Goal: Task Accomplishment & Management: Use online tool/utility

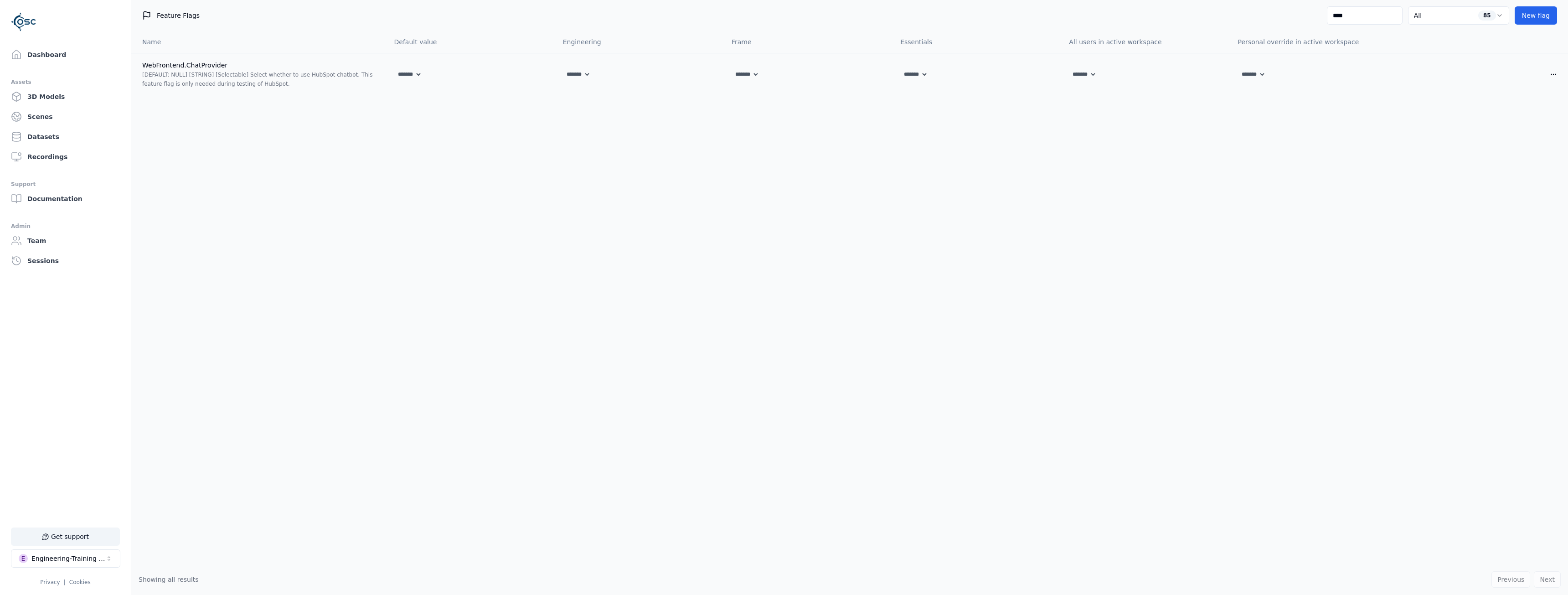
select select "*******"
click at [35, 558] on div "Engineering-Training (SSO Staging)" at bounding box center [68, 558] width 74 height 9
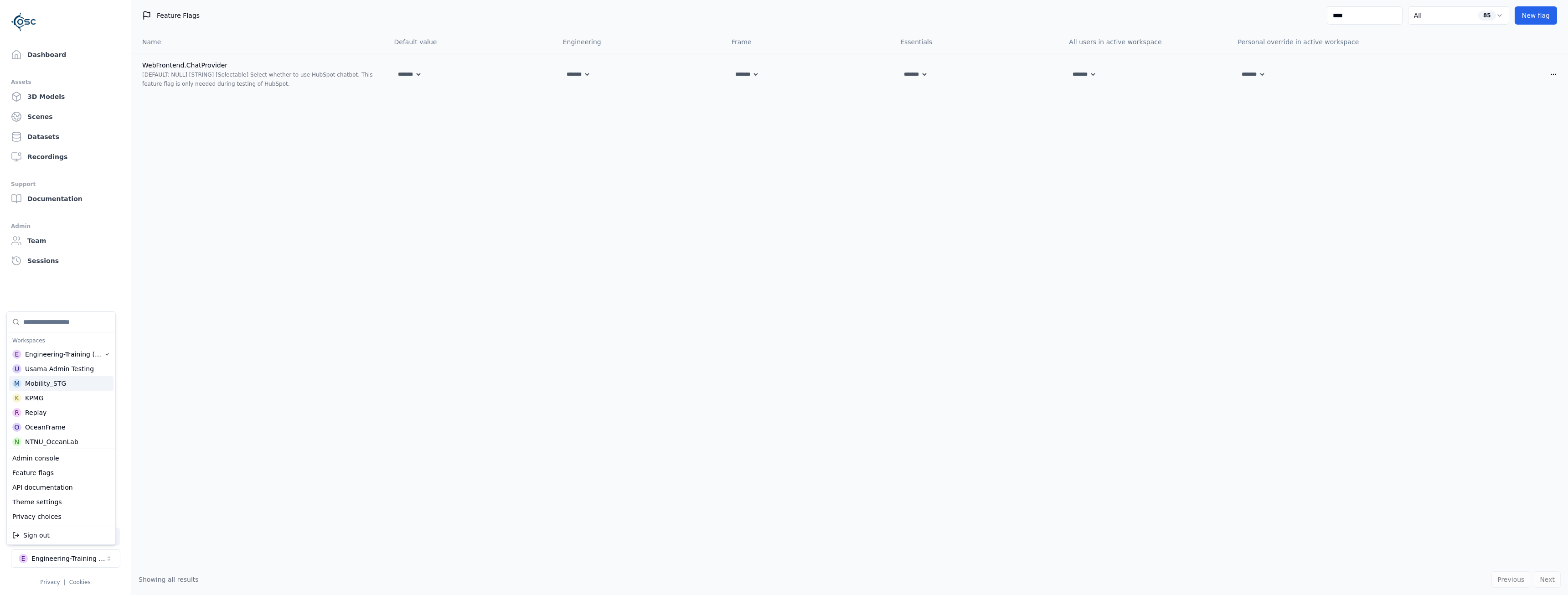
click at [130, 117] on html "Support Dashboard Assets 3D Models Scenes Datasets Recordings Support Documenta…" at bounding box center [784, 297] width 1568 height 595
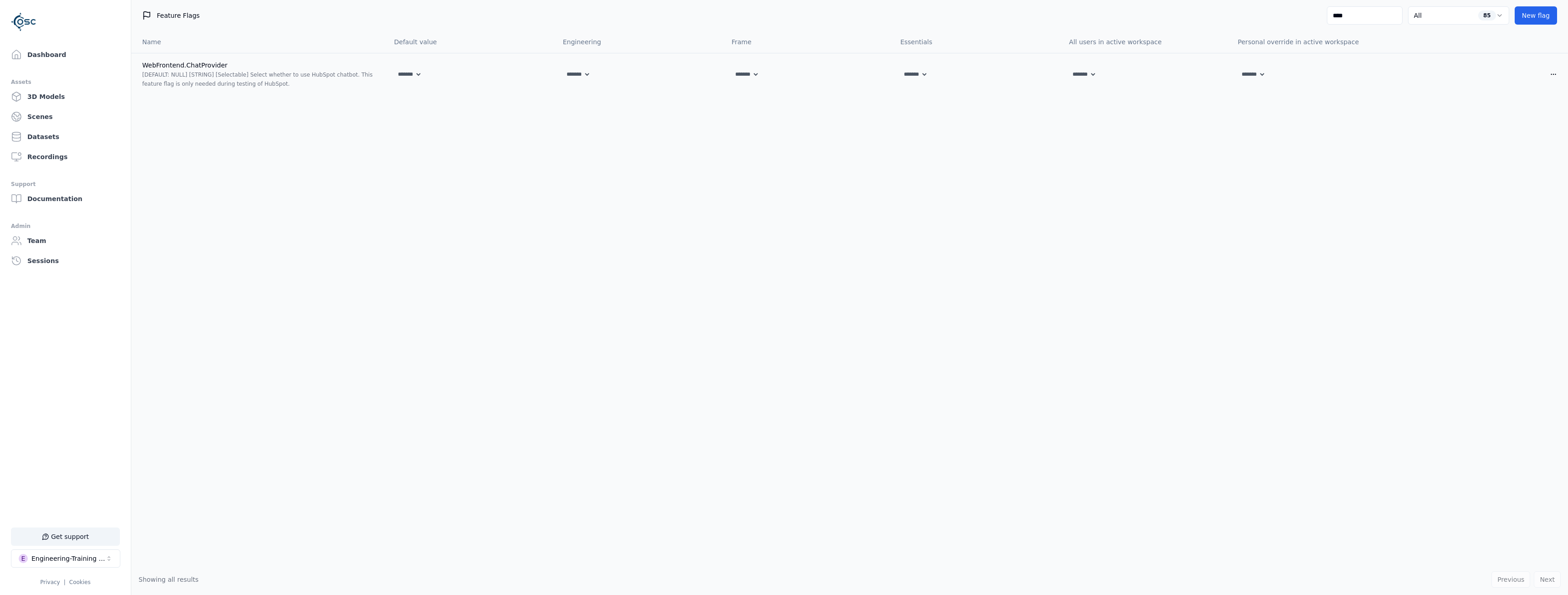
click at [29, 24] on img at bounding box center [24, 22] width 26 height 26
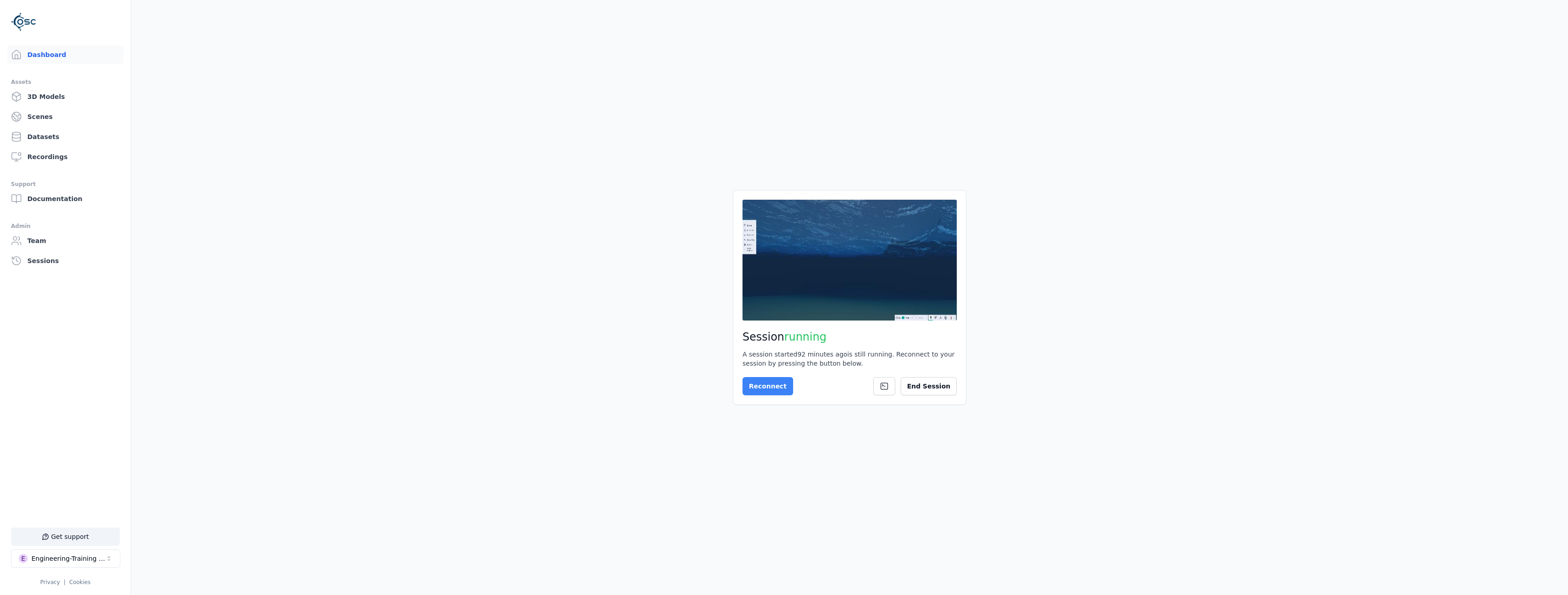
click at [760, 386] on button "Reconnect" at bounding box center [768, 386] width 51 height 18
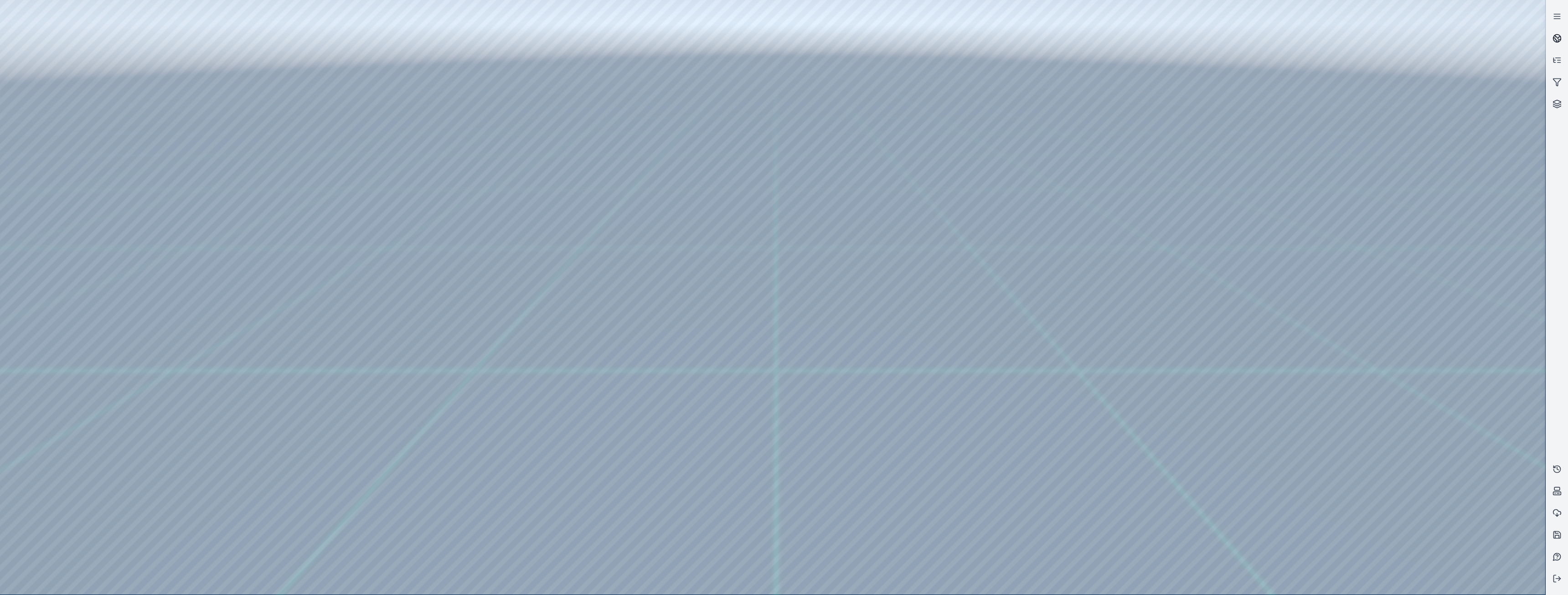
click at [1555, 32] on link at bounding box center [1557, 38] width 22 height 22
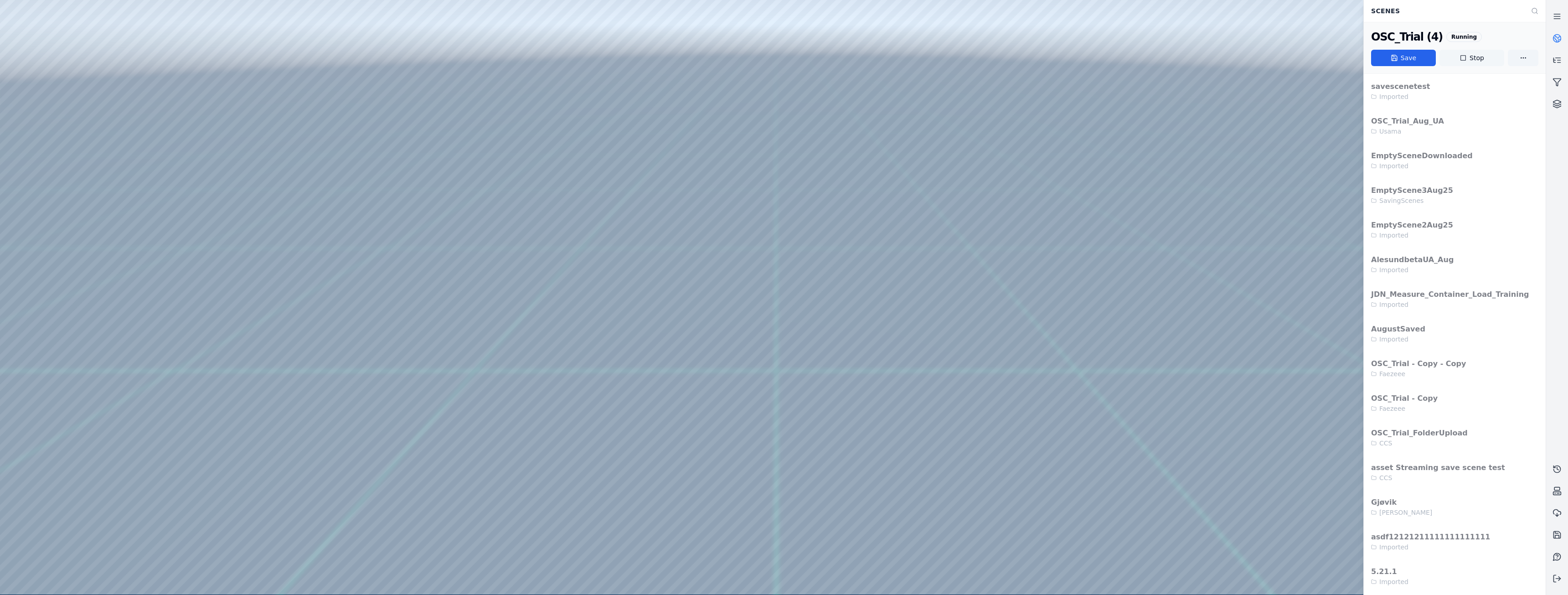
click at [1472, 59] on button "Stop" at bounding box center [1472, 58] width 65 height 16
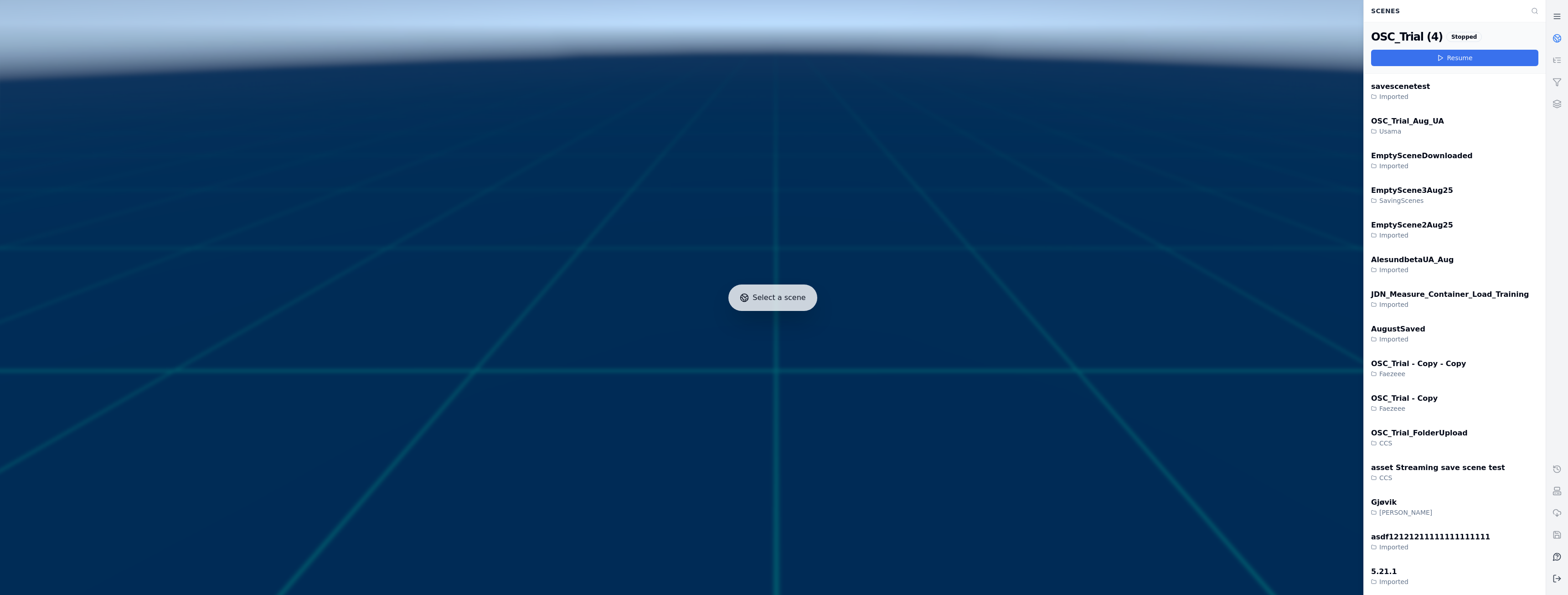
click at [1457, 57] on button "Resume" at bounding box center [1455, 58] width 167 height 16
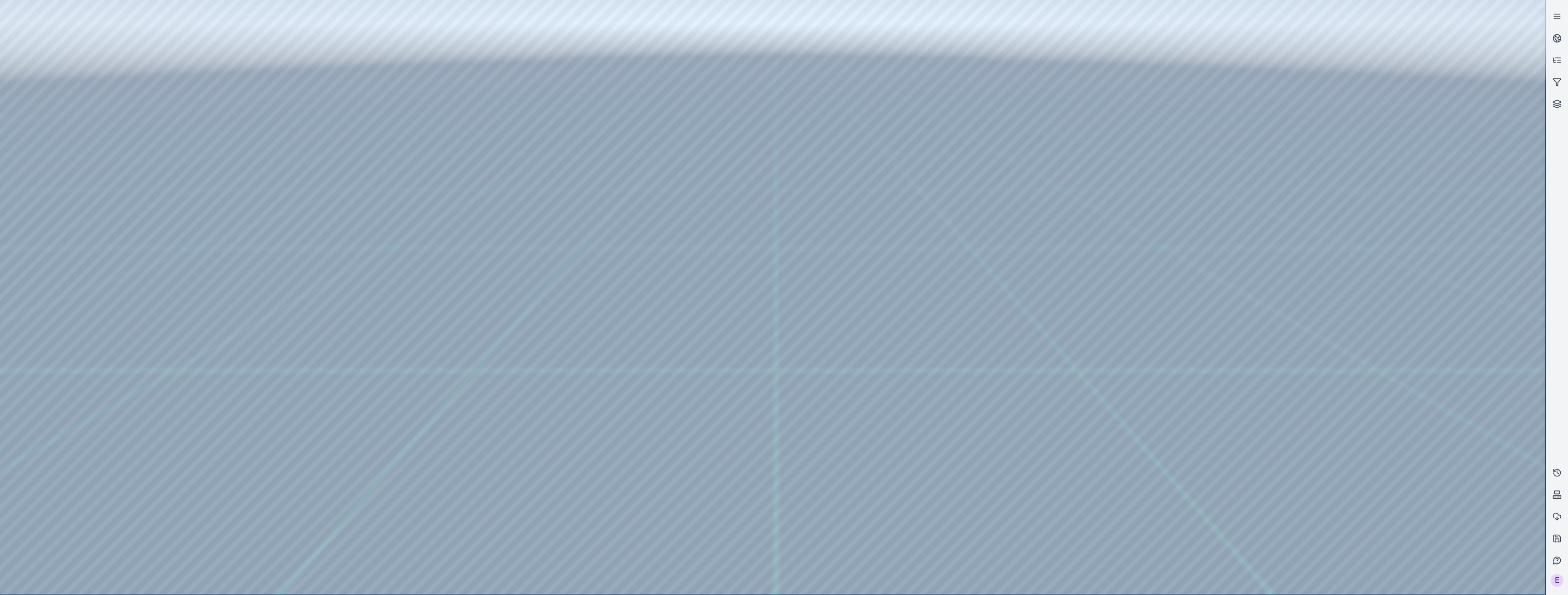
click at [971, 315] on div at bounding box center [772, 297] width 1545 height 594
click at [1556, 35] on icon at bounding box center [1557, 38] width 9 height 9
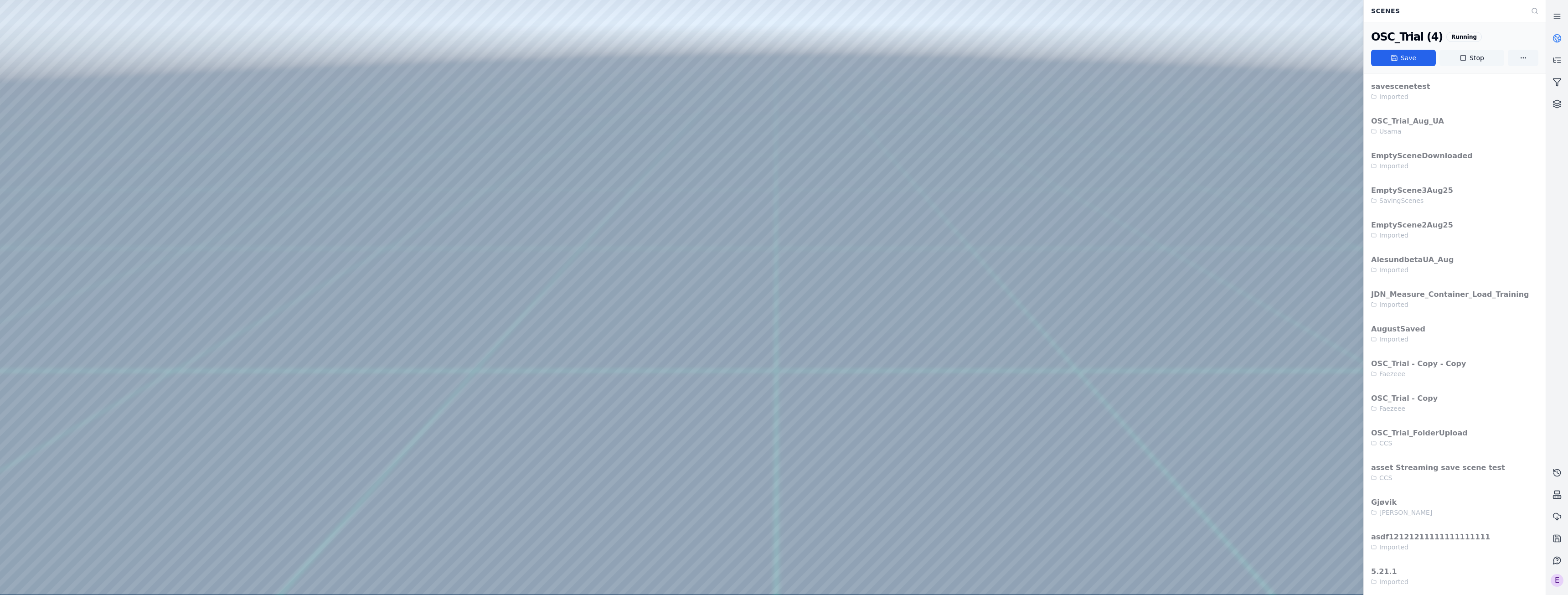
click at [1475, 56] on button "Stop" at bounding box center [1472, 58] width 65 height 16
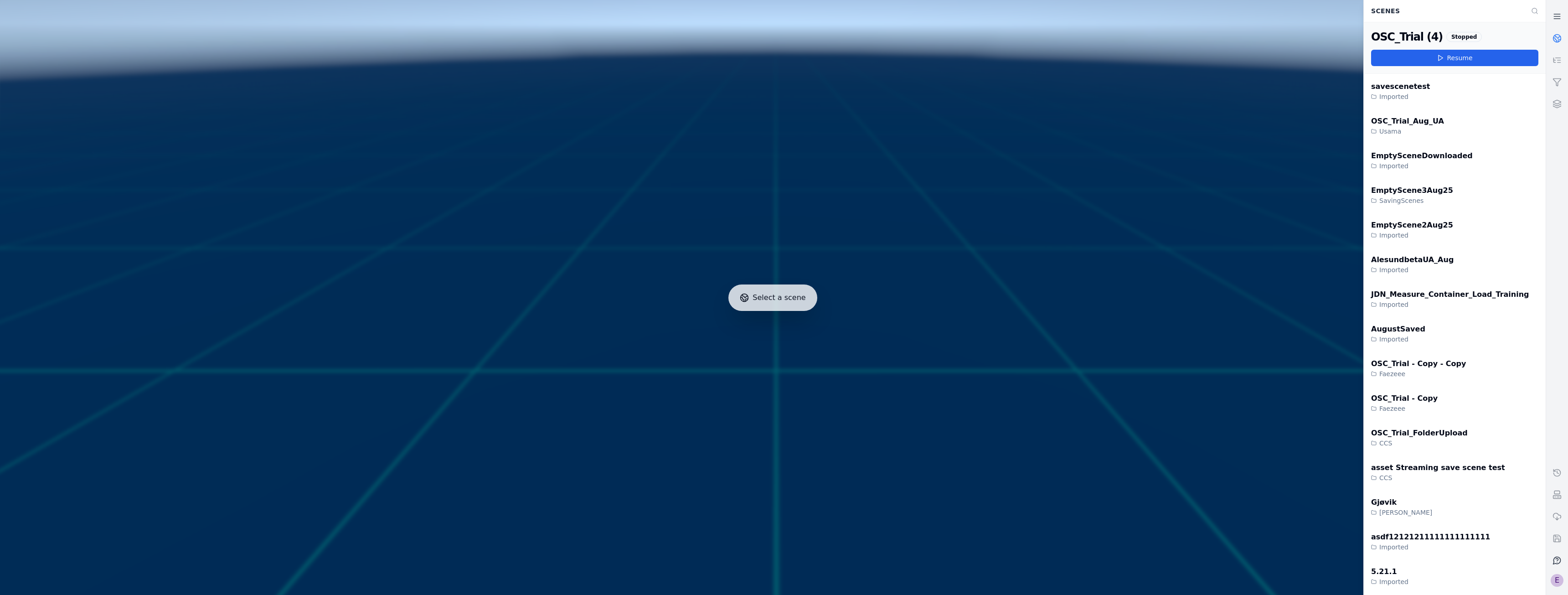
click at [1556, 584] on div "E" at bounding box center [1557, 580] width 13 height 13
click at [1254, 422] on div at bounding box center [772, 297] width 1553 height 602
click at [1554, 13] on icon at bounding box center [1557, 16] width 9 height 9
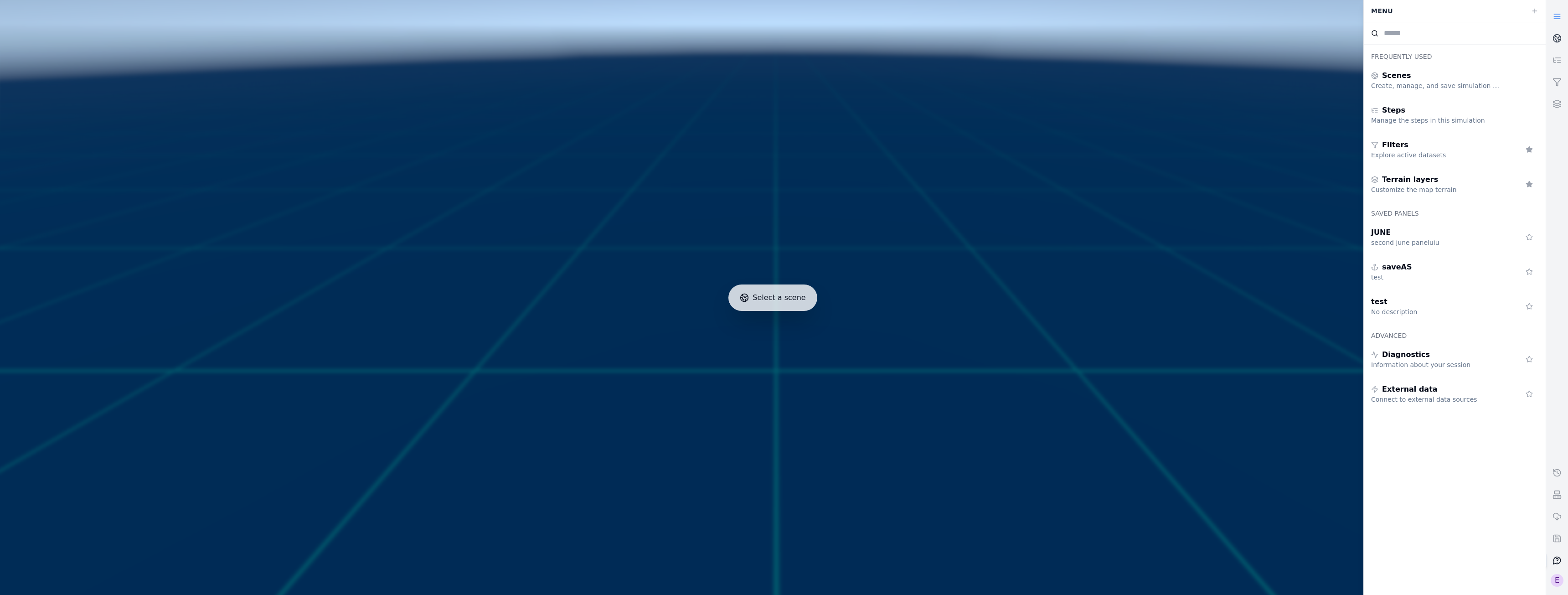
click at [1558, 560] on icon at bounding box center [1557, 560] width 9 height 9
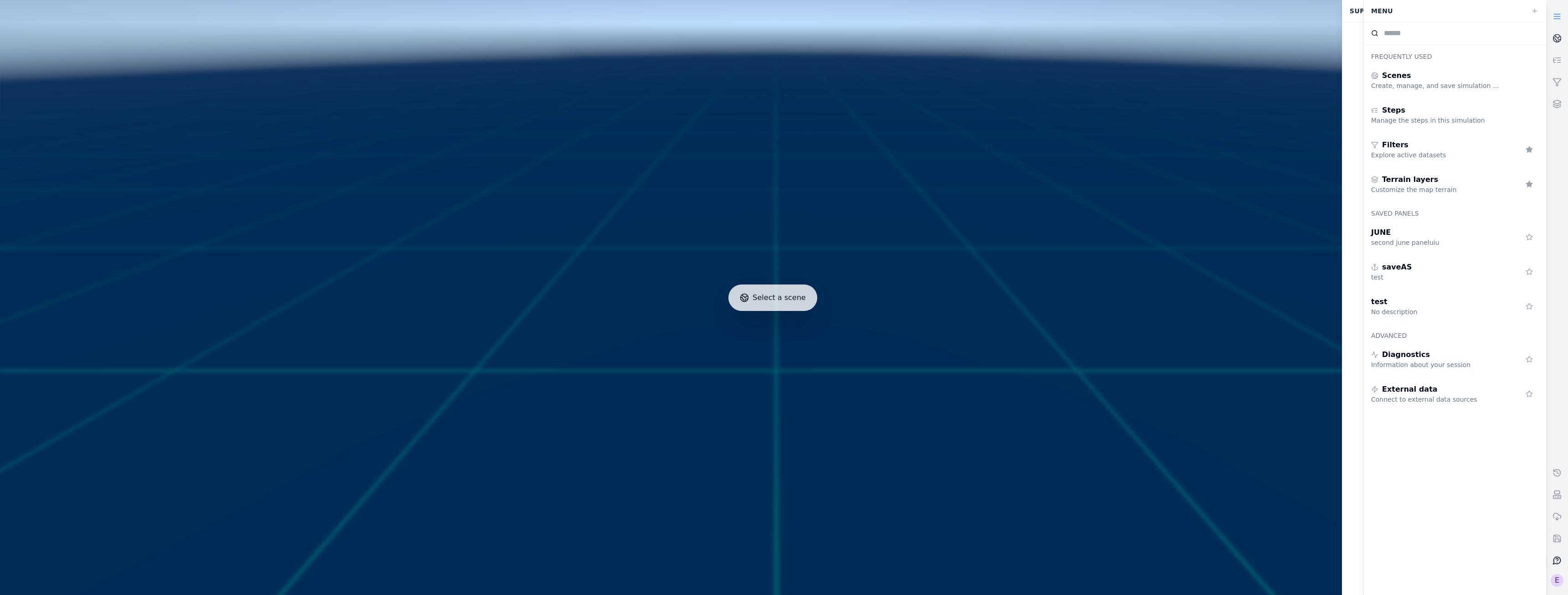
click at [1554, 558] on icon at bounding box center [1557, 560] width 9 height 9
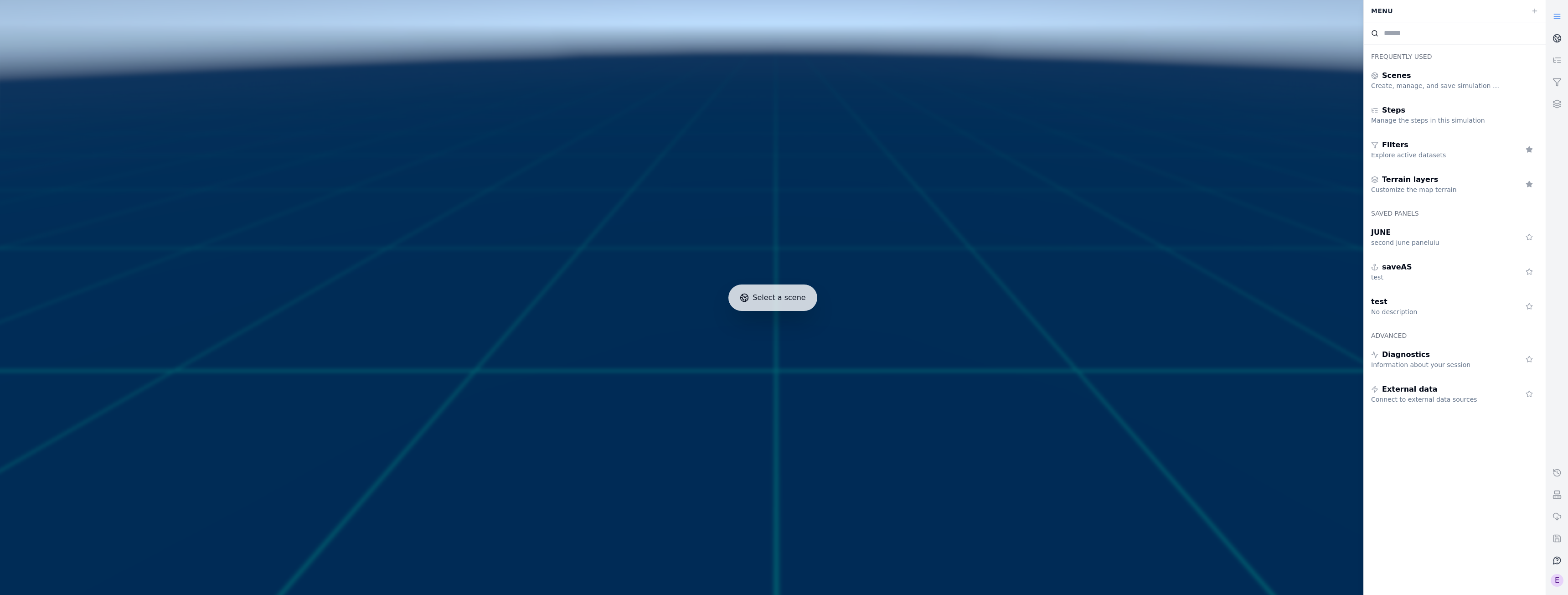
click at [1554, 558] on icon at bounding box center [1557, 560] width 9 height 9
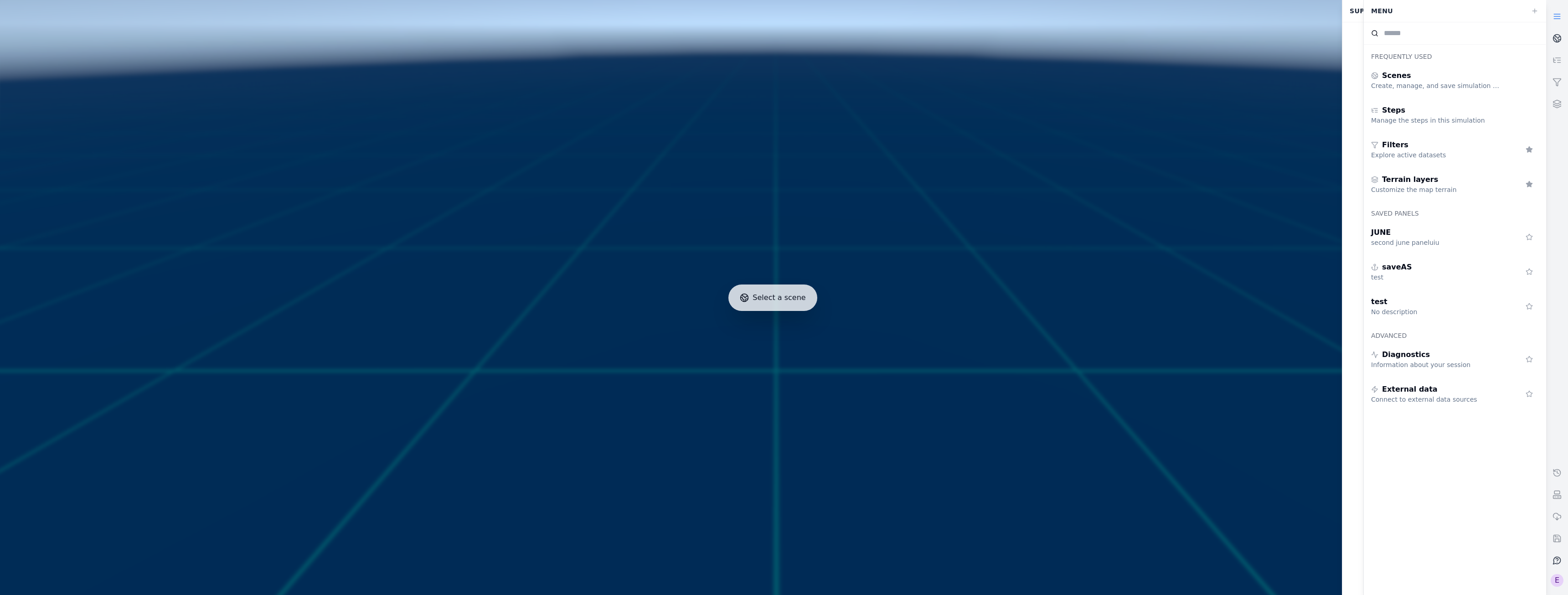
click at [1554, 558] on icon at bounding box center [1557, 560] width 9 height 9
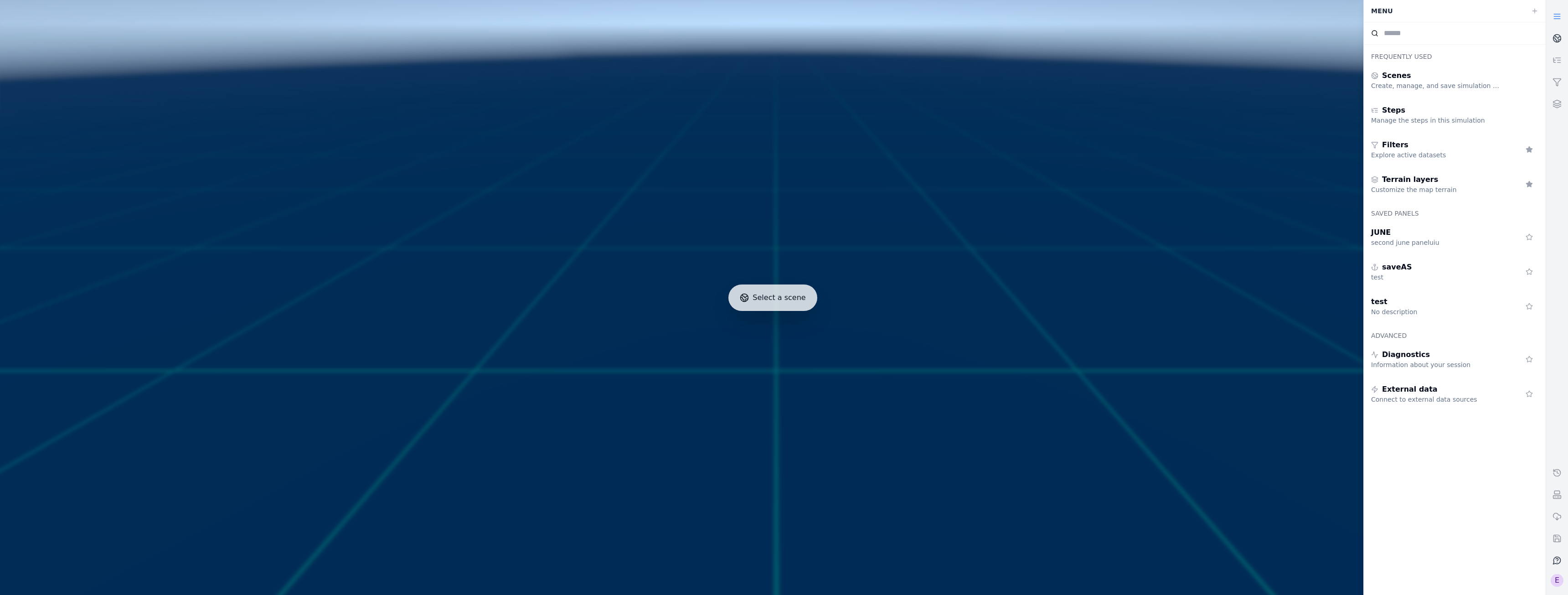
click at [1554, 557] on icon at bounding box center [1557, 560] width 9 height 9
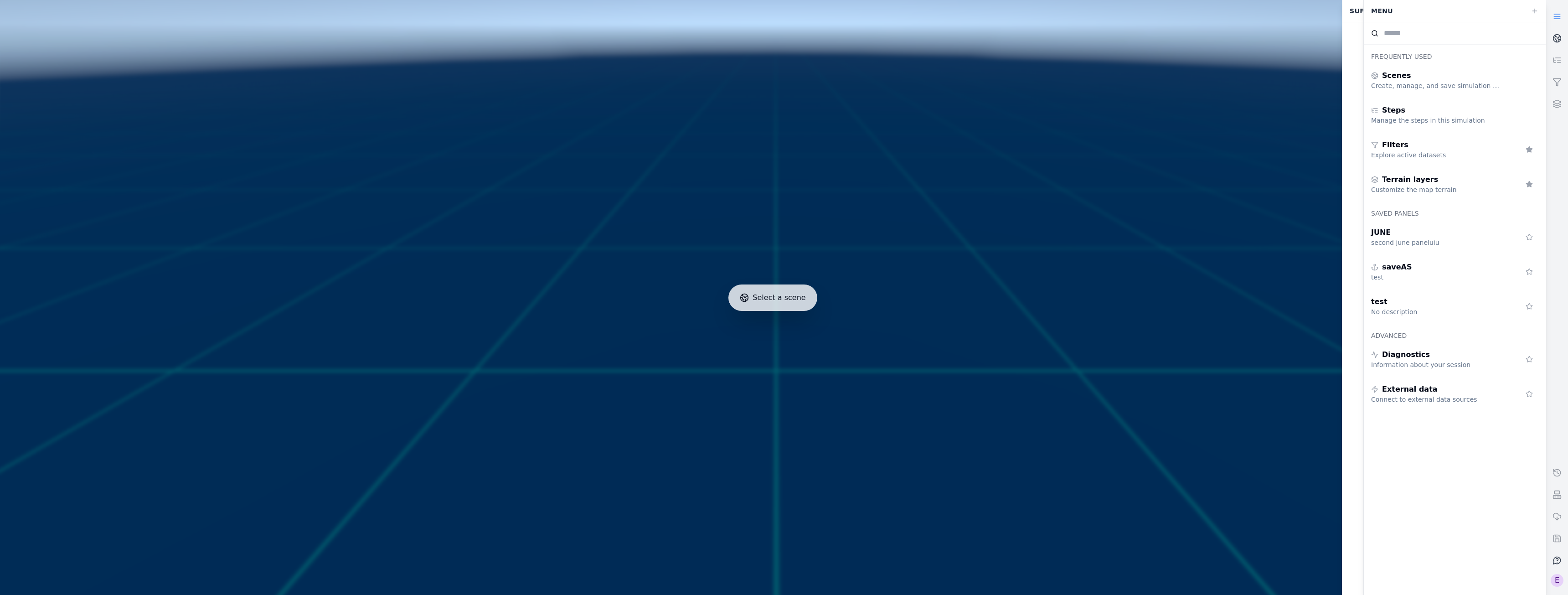
click at [1554, 557] on icon at bounding box center [1557, 560] width 9 height 9
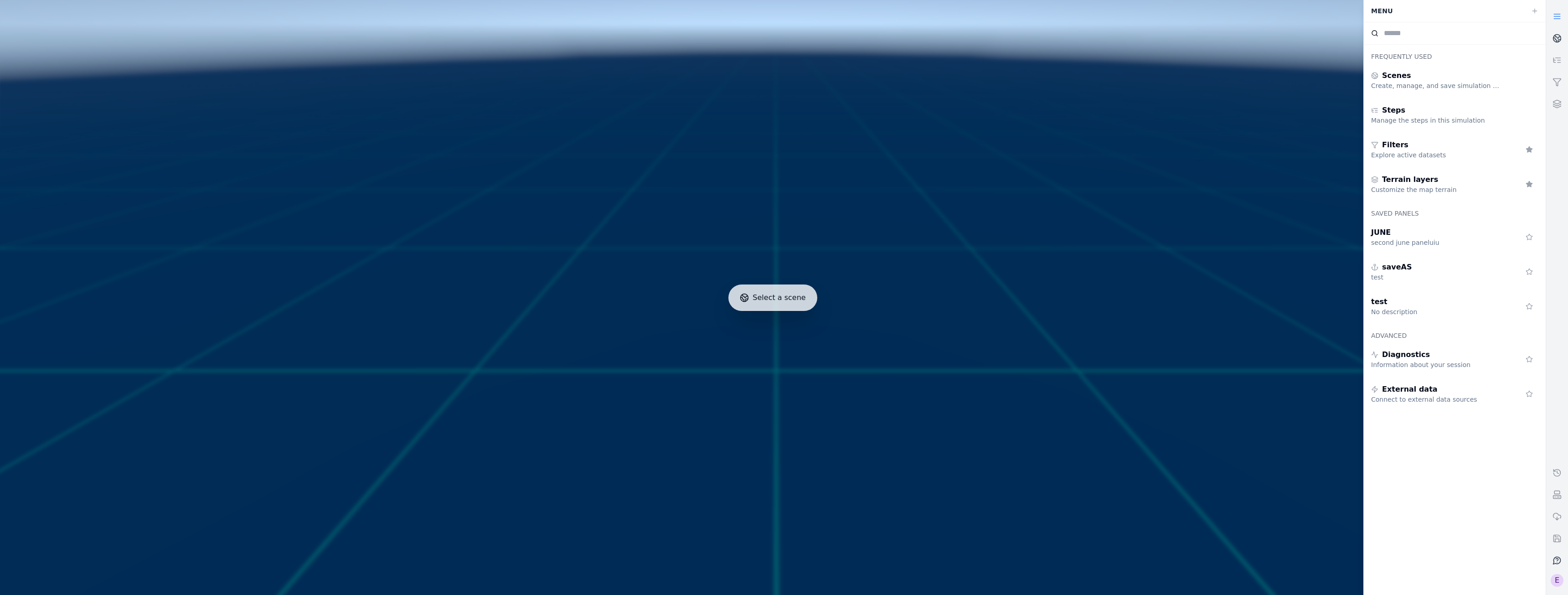
click at [1555, 557] on icon at bounding box center [1557, 560] width 9 height 9
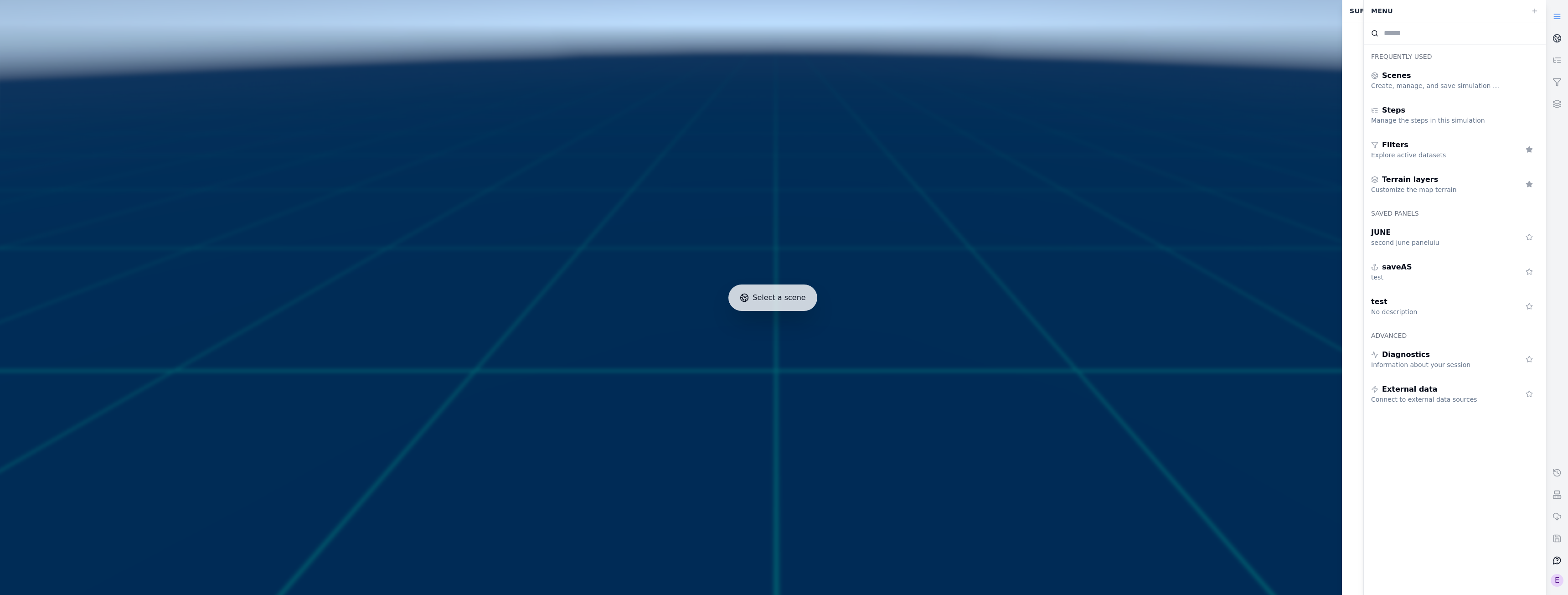
click at [1555, 557] on icon at bounding box center [1557, 560] width 9 height 9
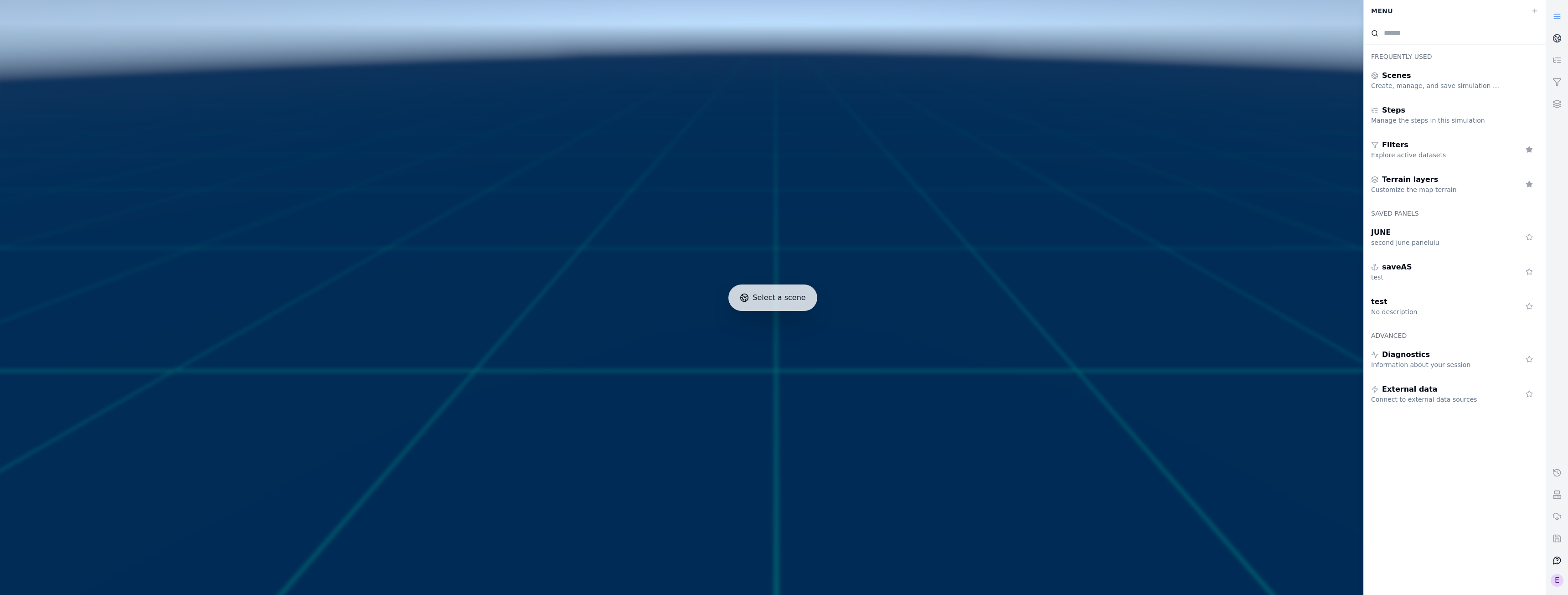
click at [1555, 557] on icon at bounding box center [1557, 560] width 9 height 9
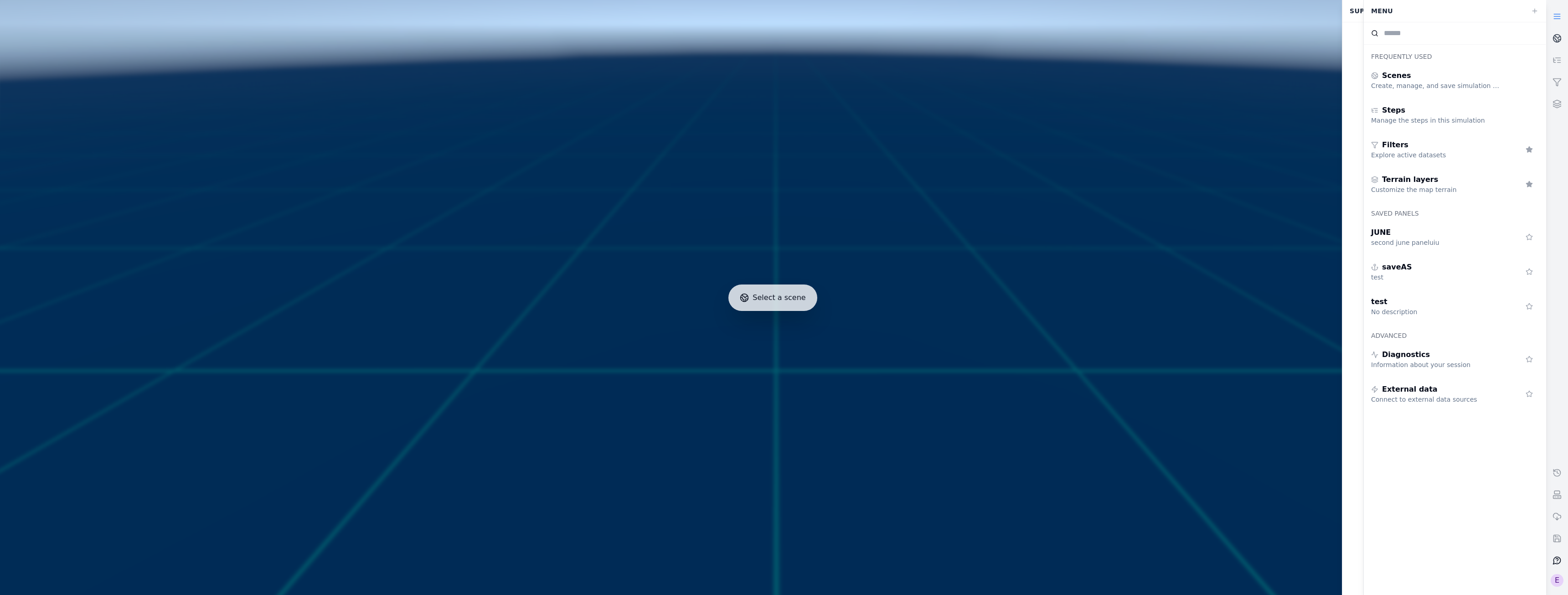
click at [1555, 557] on icon at bounding box center [1557, 560] width 9 height 9
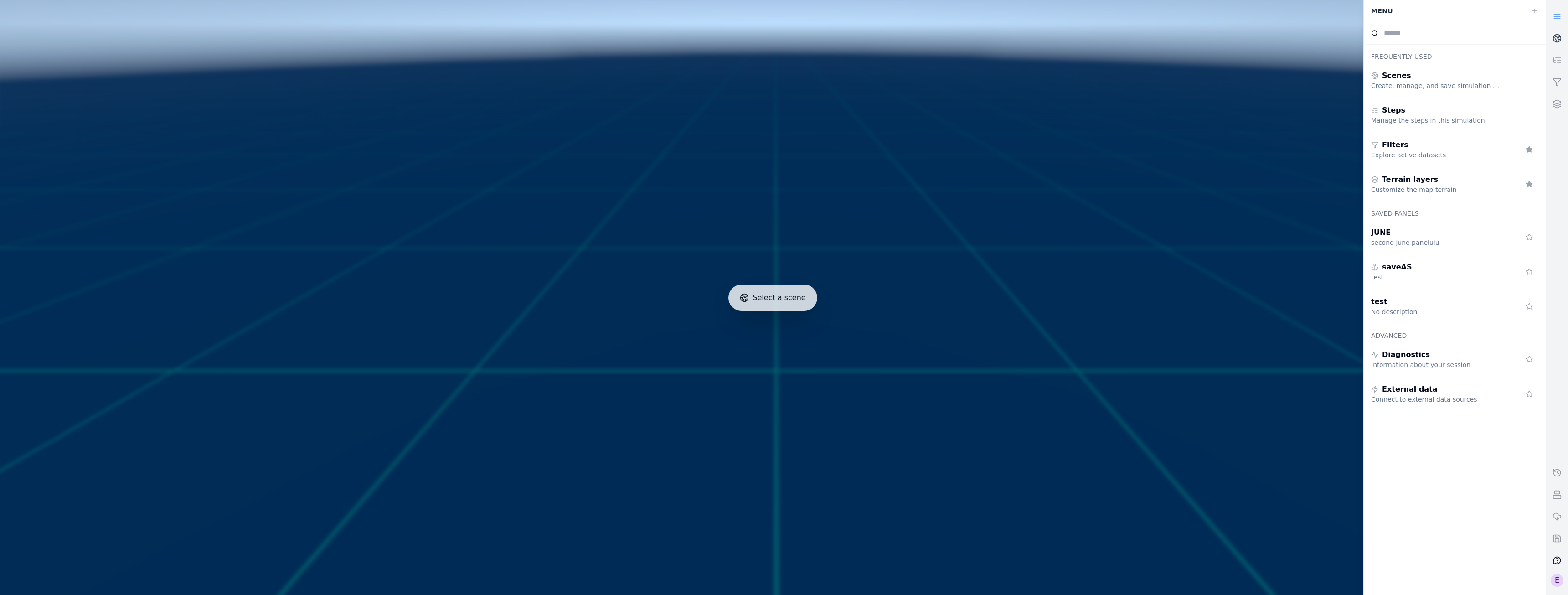
click at [1555, 557] on icon at bounding box center [1557, 560] width 9 height 9
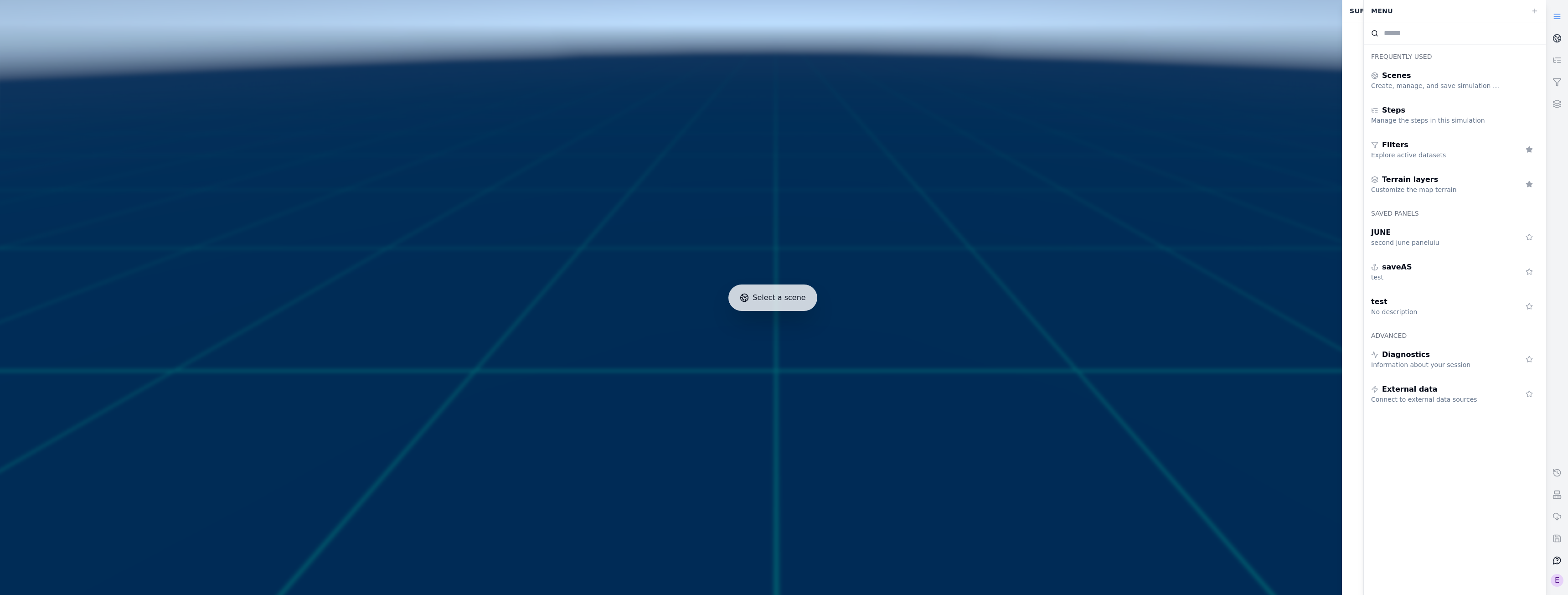
click at [1555, 557] on icon at bounding box center [1557, 560] width 9 height 9
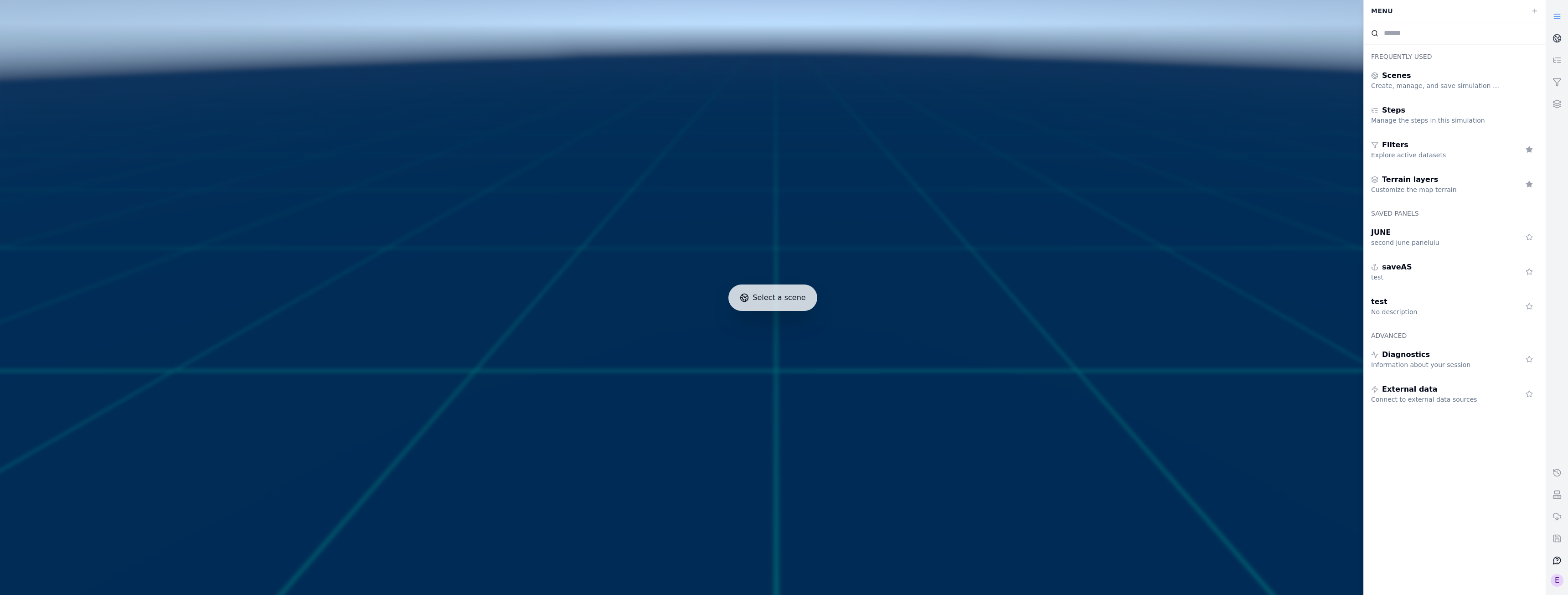
click at [1555, 557] on icon at bounding box center [1557, 560] width 9 height 9
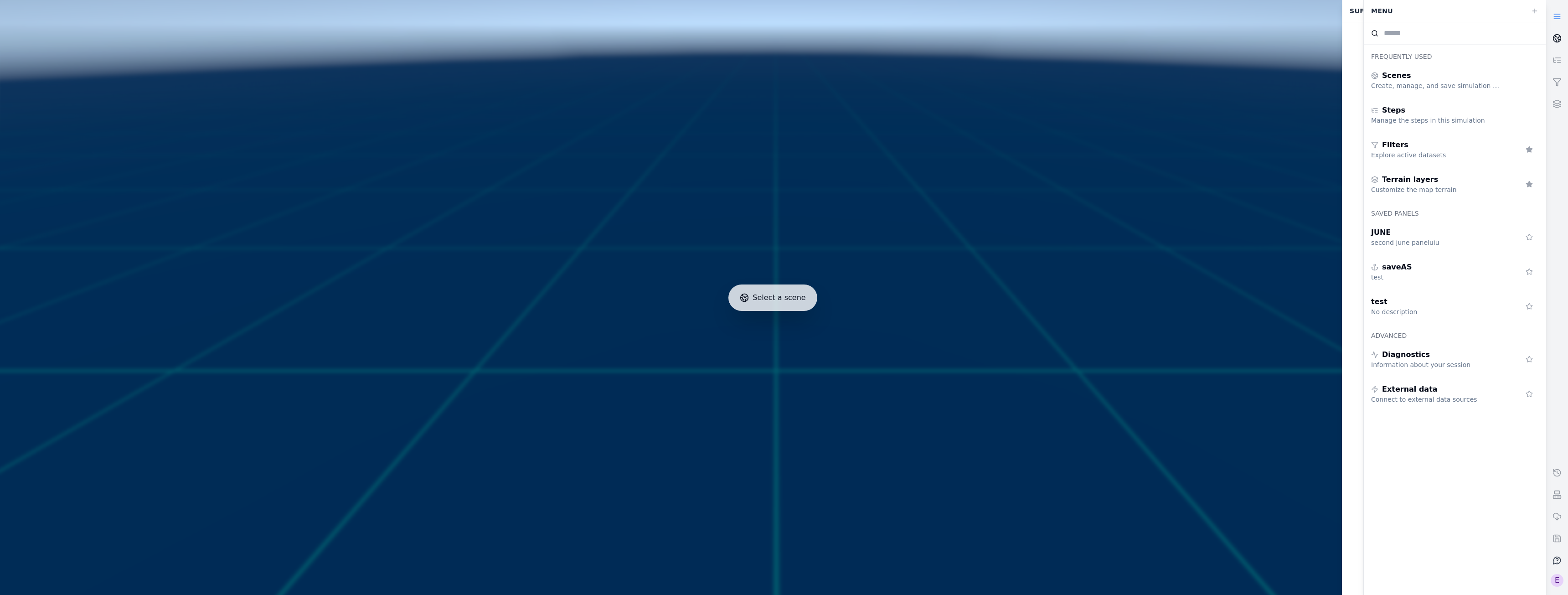
click at [1556, 37] on icon at bounding box center [1557, 38] width 9 height 9
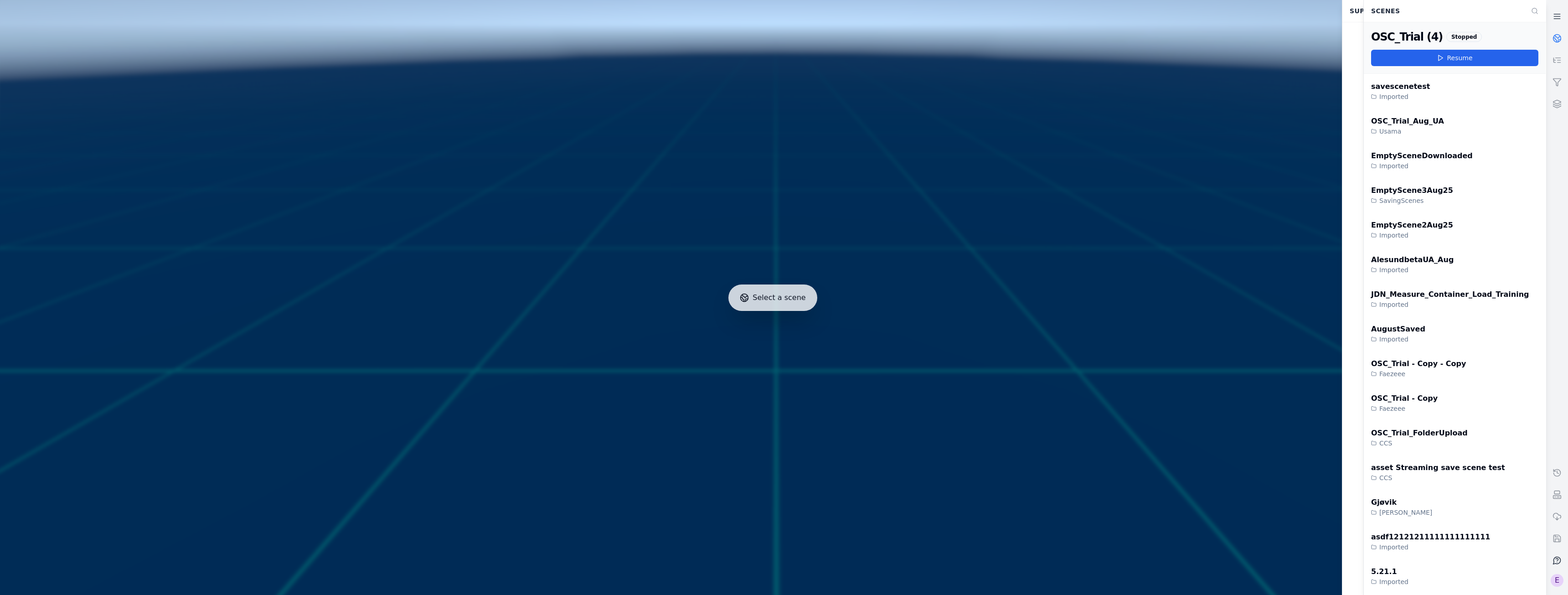
click at [1556, 37] on icon at bounding box center [1558, 37] width 5 height 3
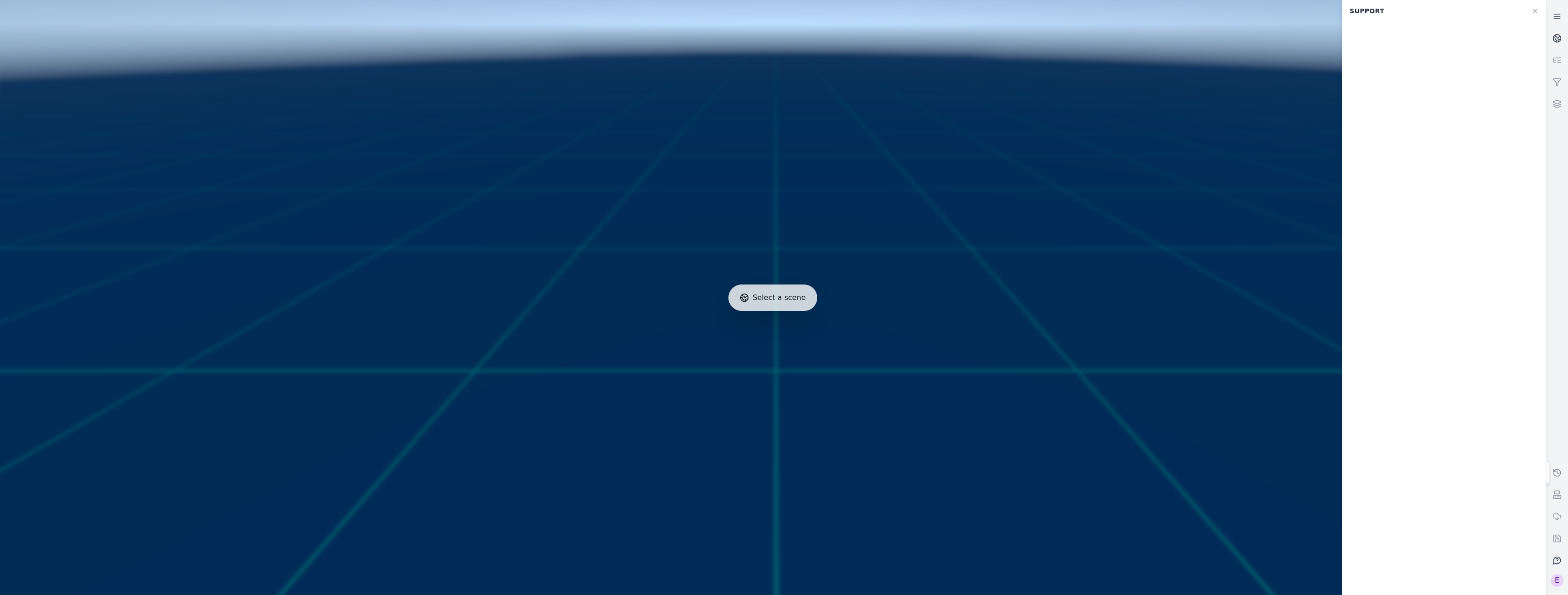
click at [1556, 473] on icon at bounding box center [1557, 473] width 9 height 9
click at [1553, 10] on link at bounding box center [1557, 16] width 22 height 22
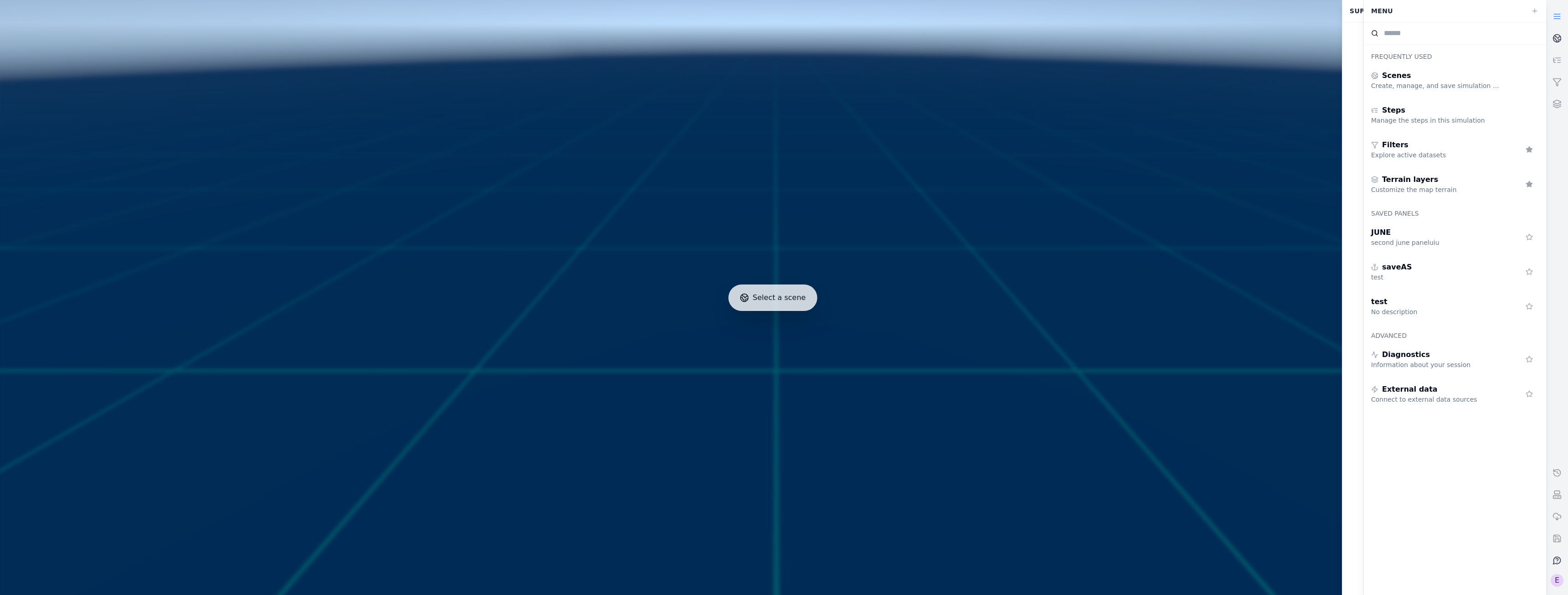
click at [1552, 13] on link at bounding box center [1557, 16] width 22 height 22
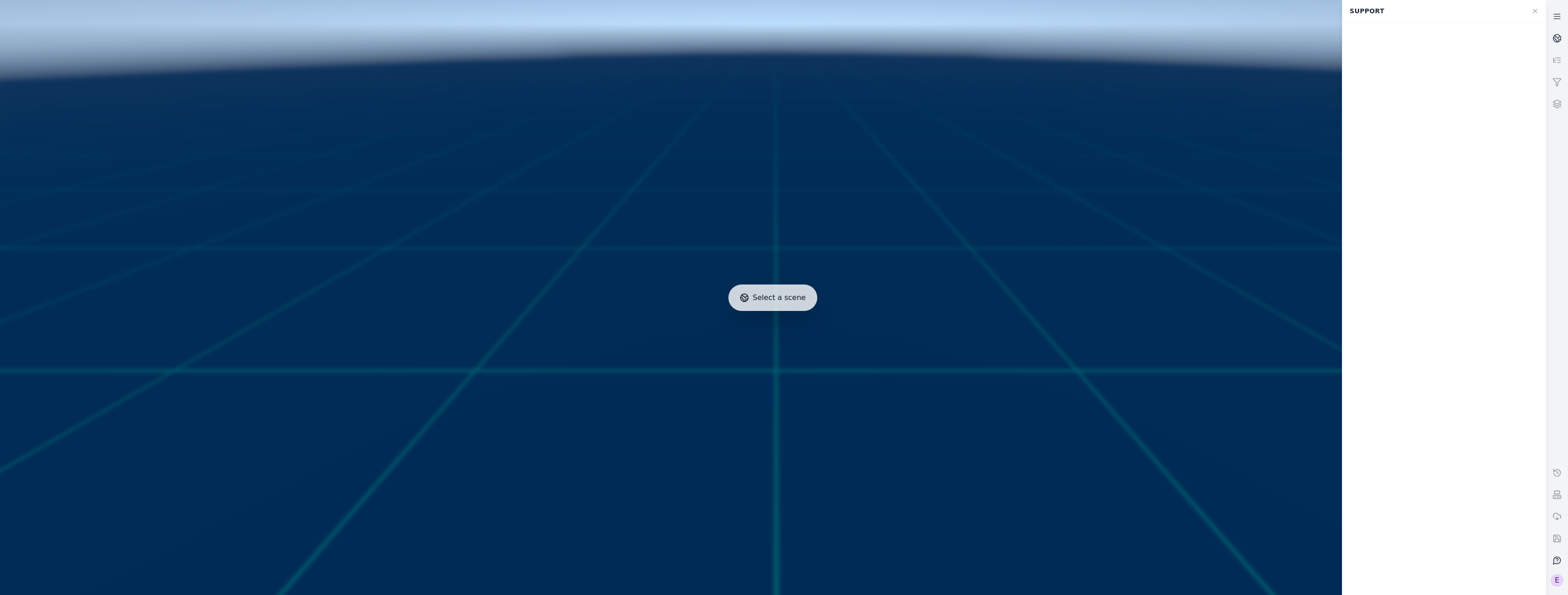
click at [1557, 594] on div "E" at bounding box center [1556, 297] width 23 height 595
click at [1559, 582] on div "E" at bounding box center [1557, 580] width 13 height 13
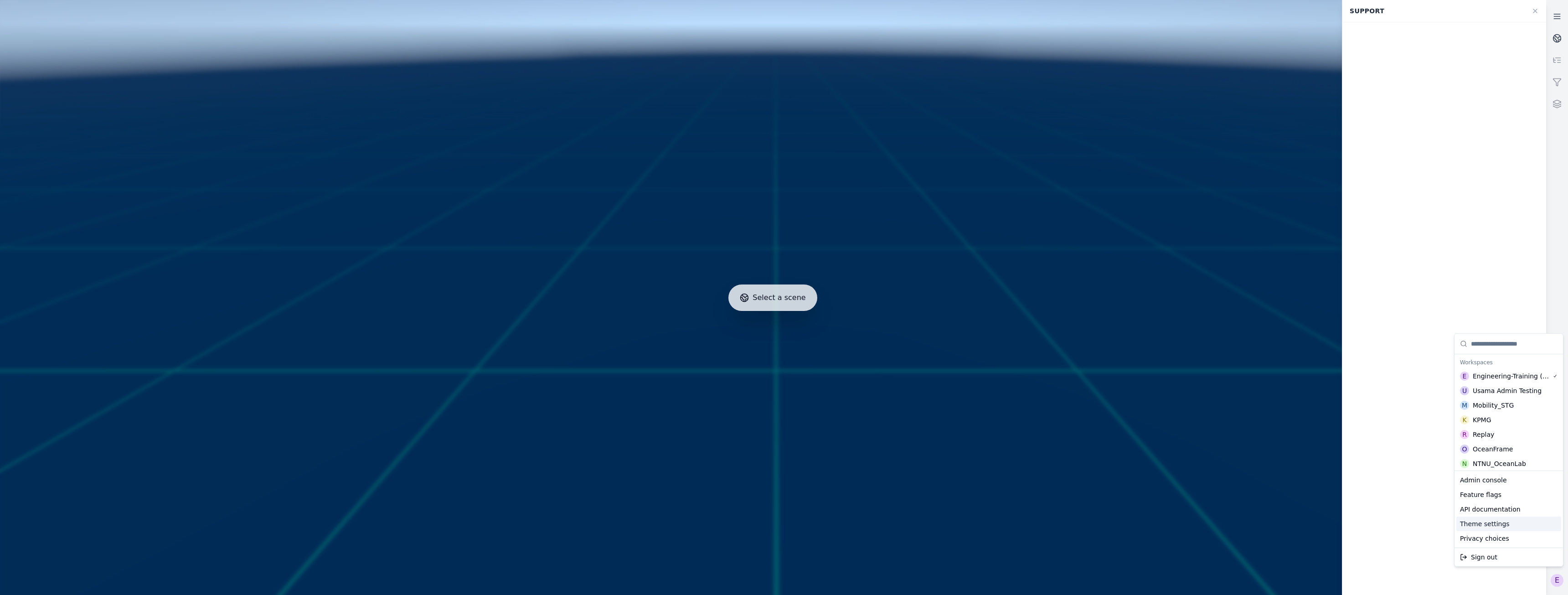
click at [1381, 494] on div at bounding box center [772, 297] width 1553 height 602
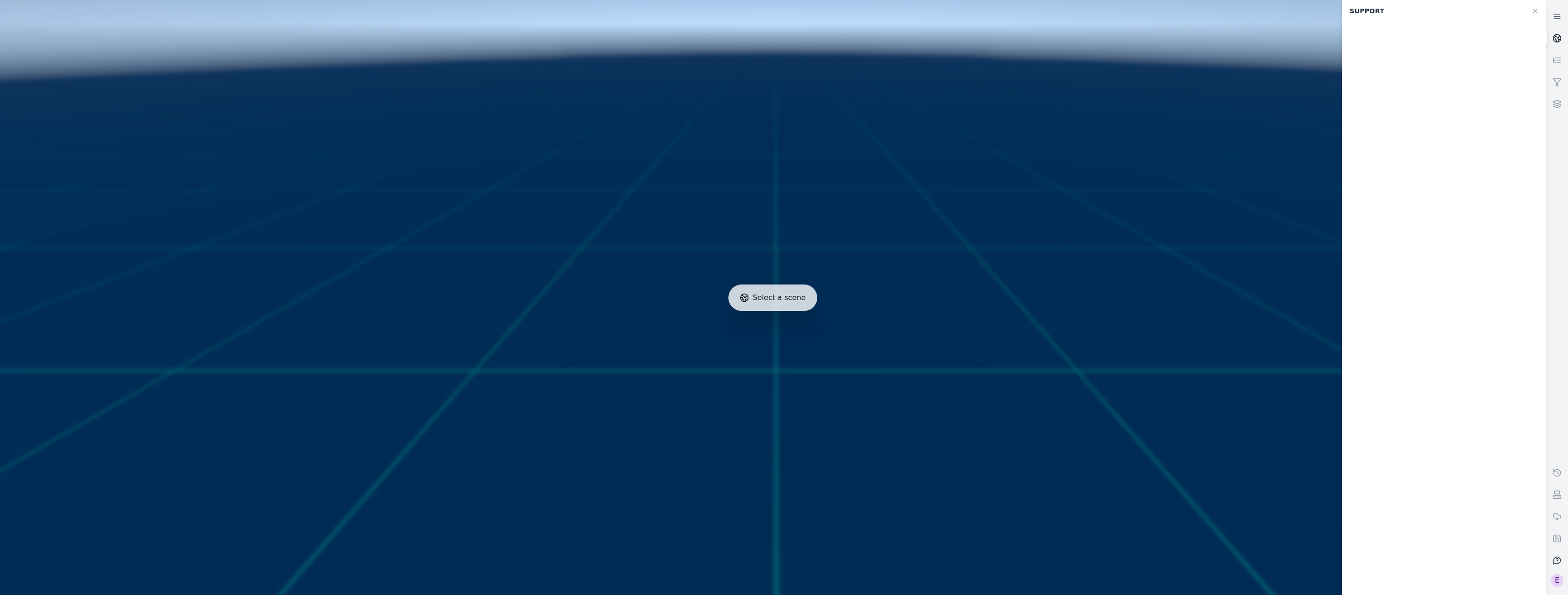
click at [1554, 37] on circle at bounding box center [1557, 38] width 8 height 8
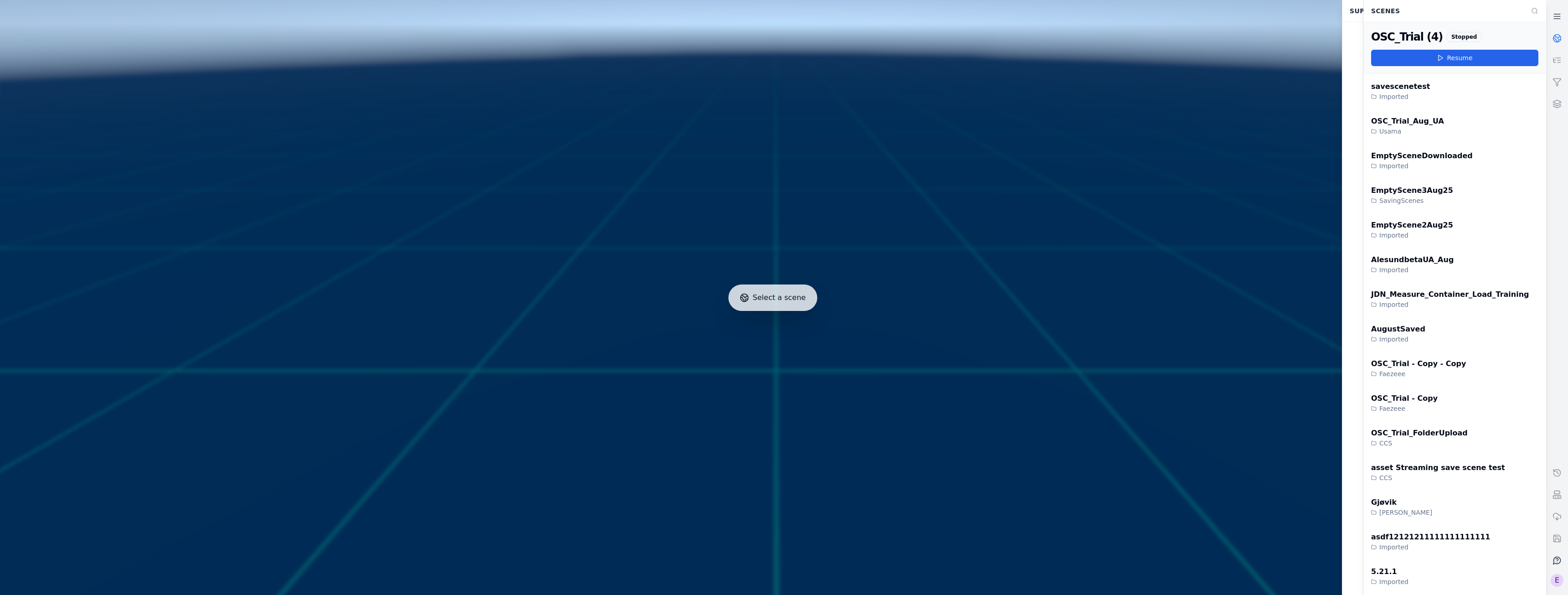
click at [1554, 37] on circle at bounding box center [1557, 38] width 8 height 8
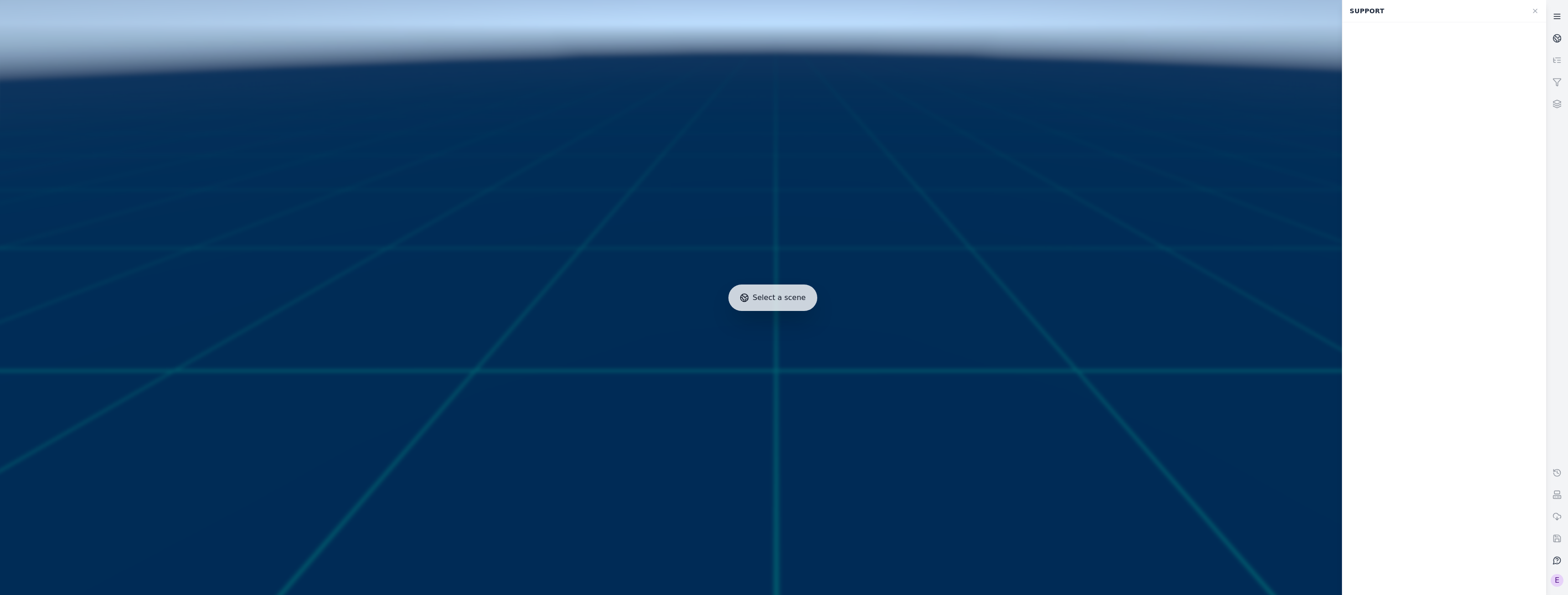
click at [1555, 12] on link at bounding box center [1557, 16] width 22 height 22
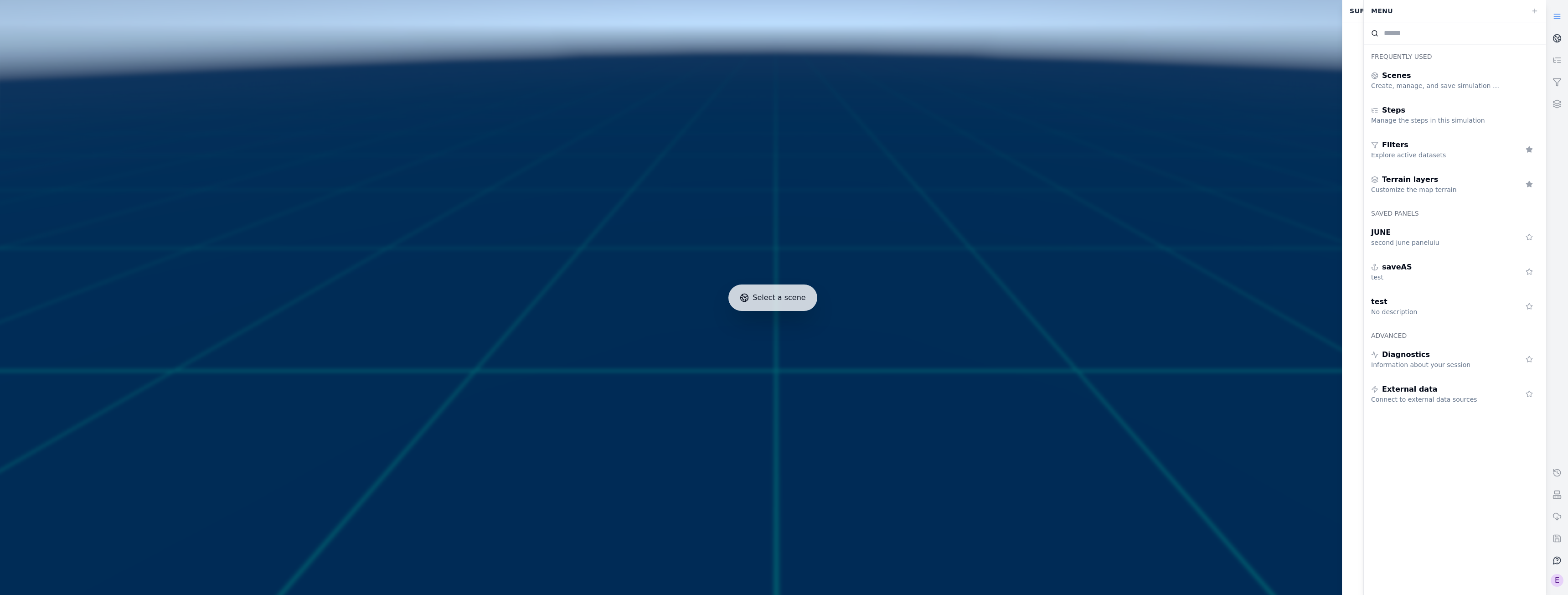
click at [1555, 12] on link at bounding box center [1557, 16] width 22 height 22
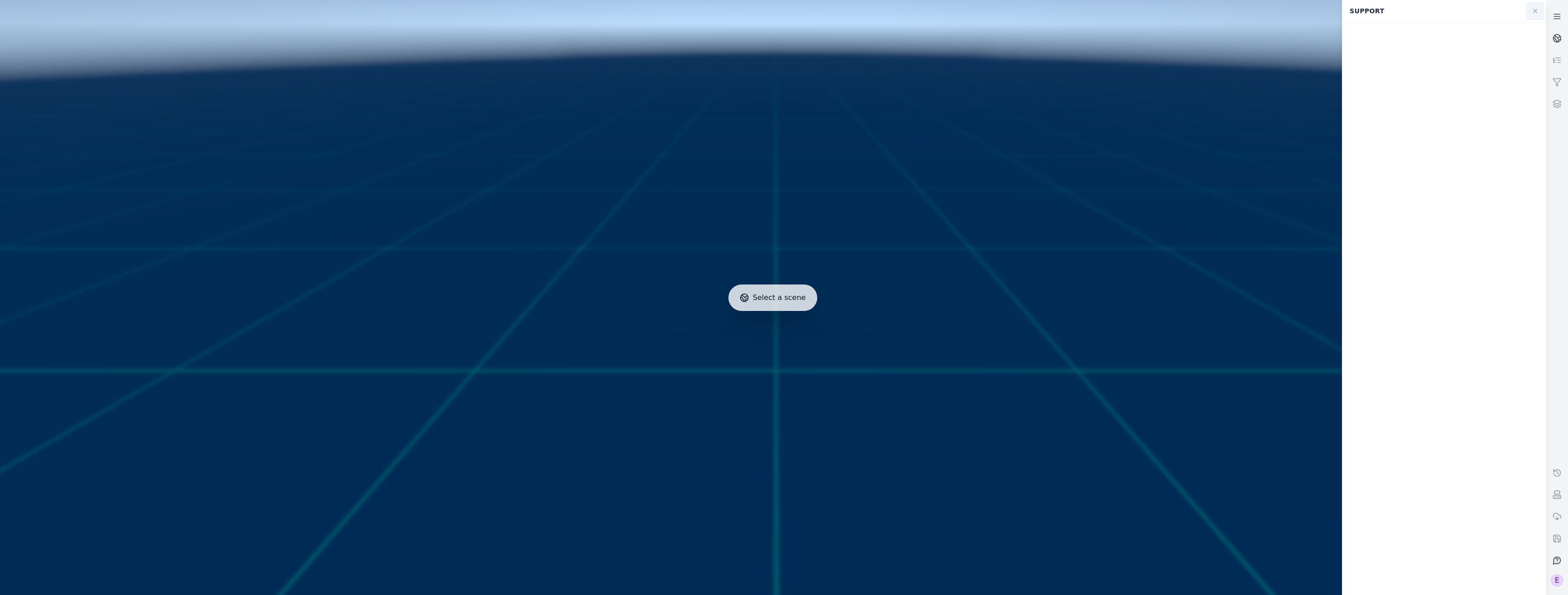
click at [1536, 9] on icon at bounding box center [1535, 11] width 7 height 7
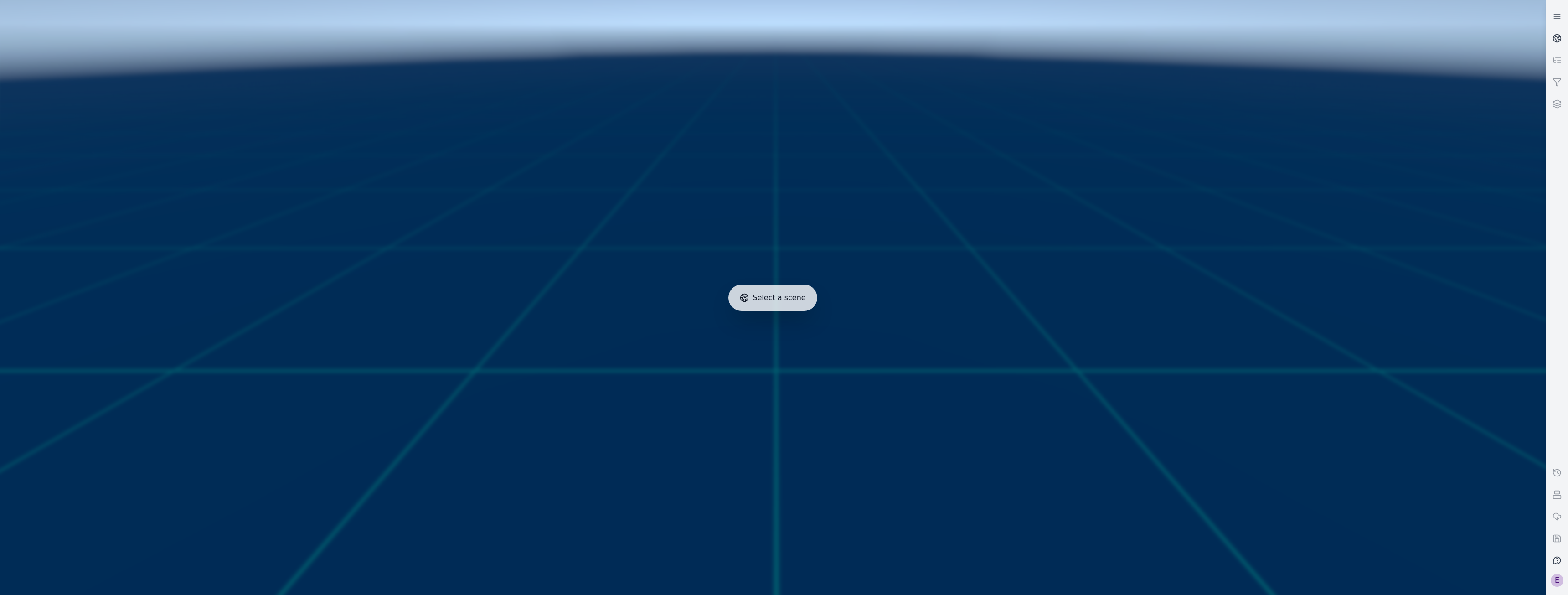
click at [1561, 582] on div "E" at bounding box center [1557, 580] width 13 height 13
